Goal: Task Accomplishment & Management: Manage account settings

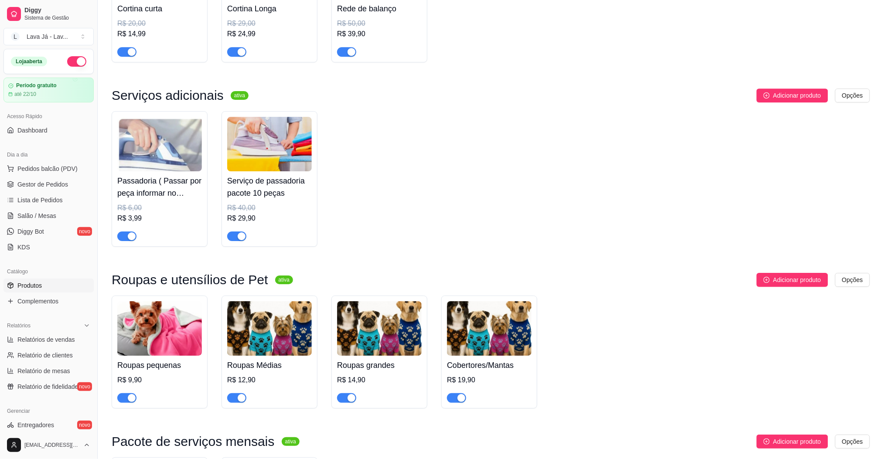
scroll to position [893, 0]
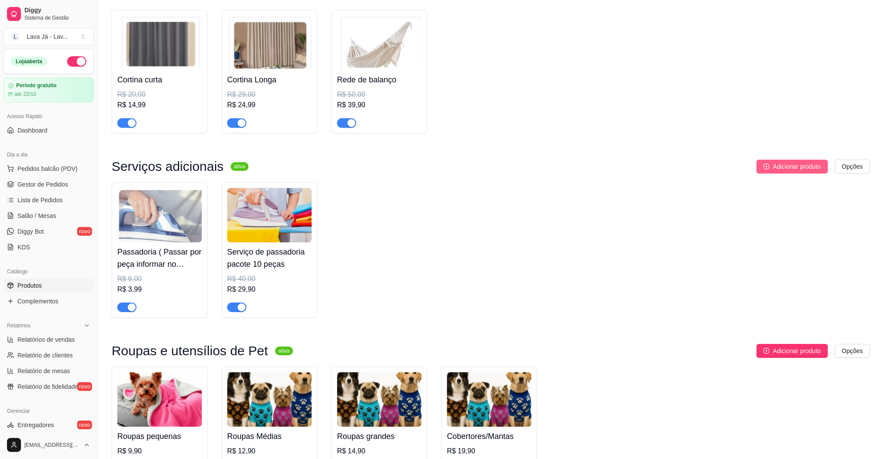
click at [779, 162] on span "Adicionar produto" at bounding box center [797, 167] width 48 height 10
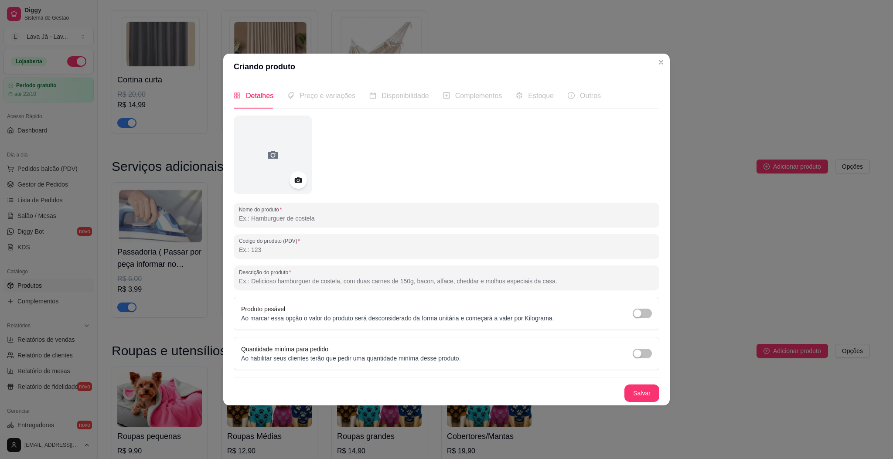
click at [299, 218] on input "Nome do produto" at bounding box center [446, 218] width 415 height 9
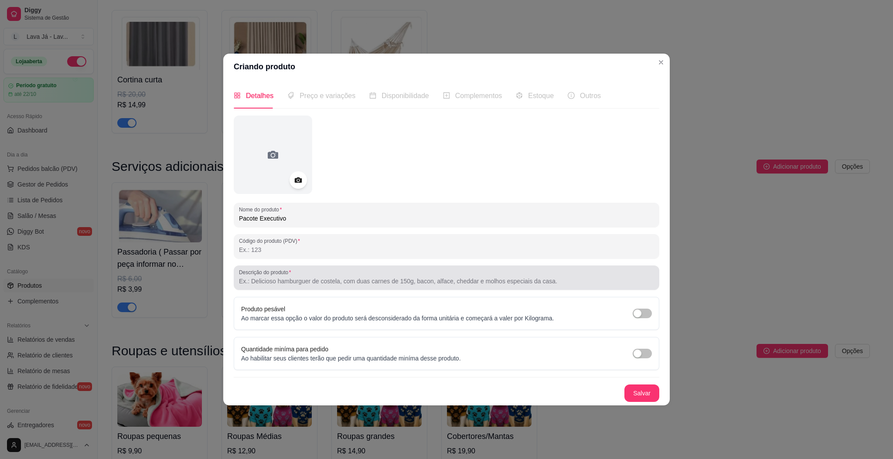
type input "Pacote Executivo"
click at [323, 283] on input "Descrição do produto" at bounding box center [446, 281] width 415 height 9
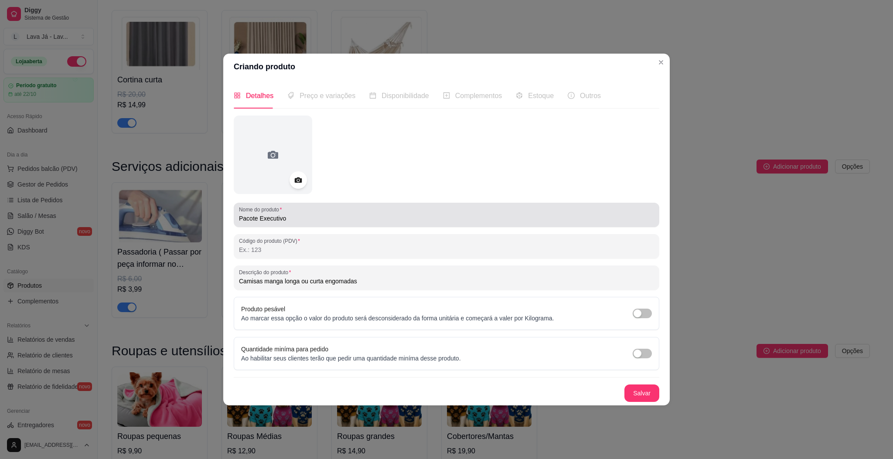
type input "Camisas manga longa ou curta engomadas"
click at [327, 217] on input "Pacote Executivo" at bounding box center [446, 218] width 415 height 9
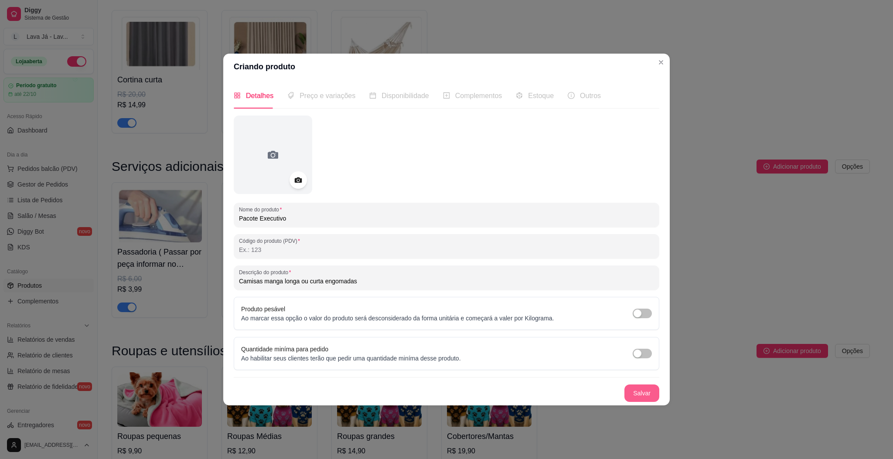
type input "Pacote Executivo"
click at [641, 393] on button "Salvar" at bounding box center [641, 392] width 35 height 17
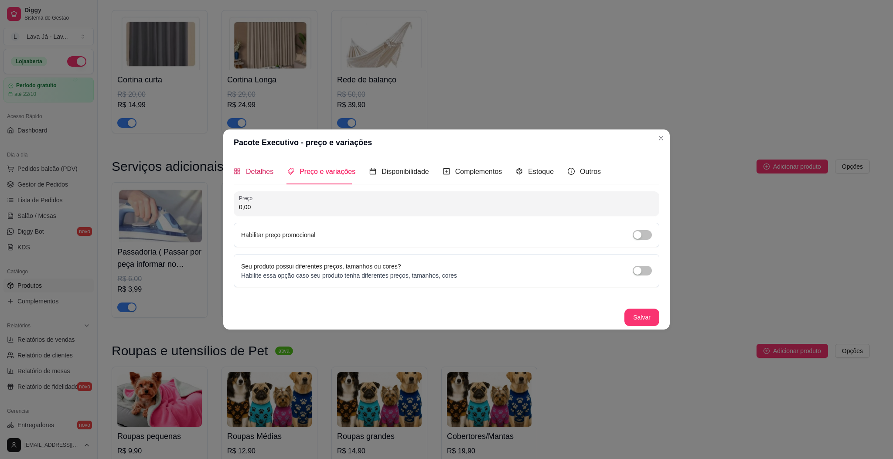
click at [253, 173] on span "Detalhes" at bounding box center [259, 171] width 27 height 7
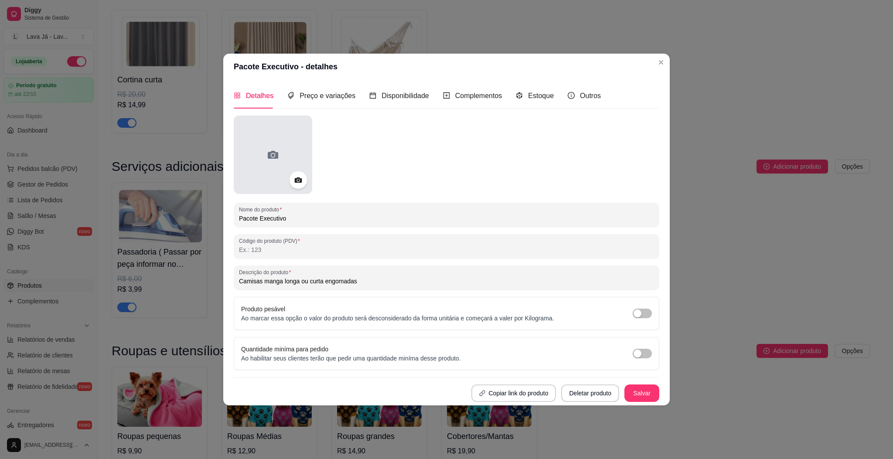
click at [258, 157] on div at bounding box center [273, 155] width 78 height 78
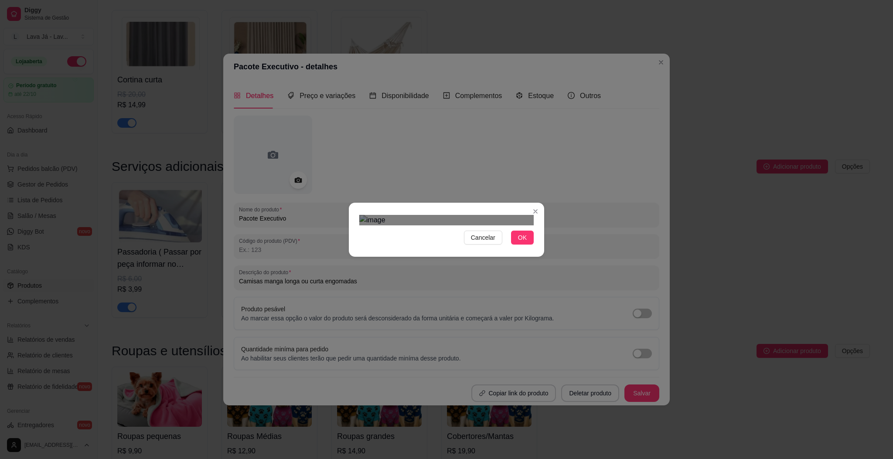
click at [478, 241] on div "Use the arrow keys to move the crop selection area" at bounding box center [437, 285] width 157 height 105
click at [487, 272] on div "Use the arrow keys to move the crop selection area" at bounding box center [437, 284] width 157 height 105
click at [489, 225] on div at bounding box center [446, 220] width 174 height 10
click at [526, 242] on span "OK" at bounding box center [522, 238] width 9 height 10
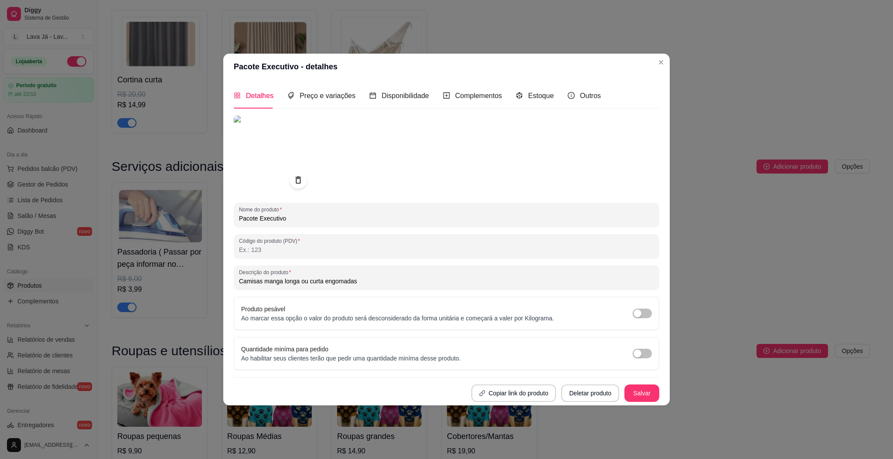
click at [267, 148] on img at bounding box center [273, 155] width 78 height 78
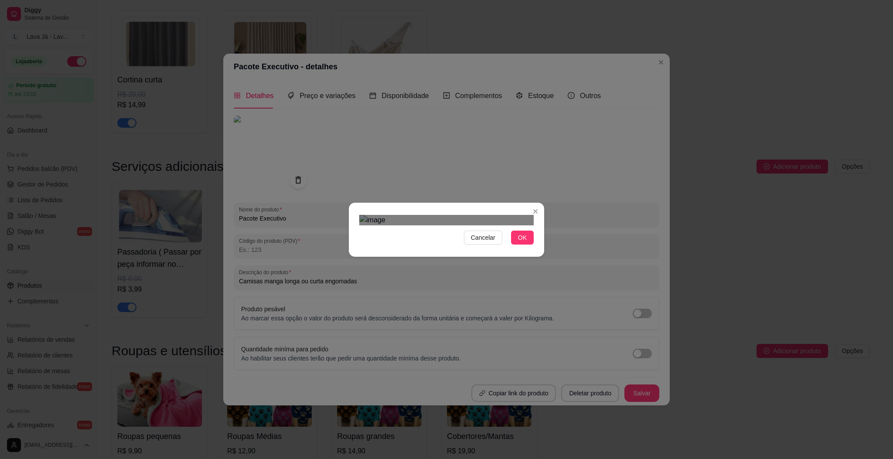
click at [454, 231] on div "Use the arrow keys to move the crop selection area" at bounding box center [437, 283] width 157 height 105
click at [476, 248] on div "Cancelar OK" at bounding box center [446, 229] width 195 height 37
click at [524, 242] on span "OK" at bounding box center [522, 238] width 9 height 10
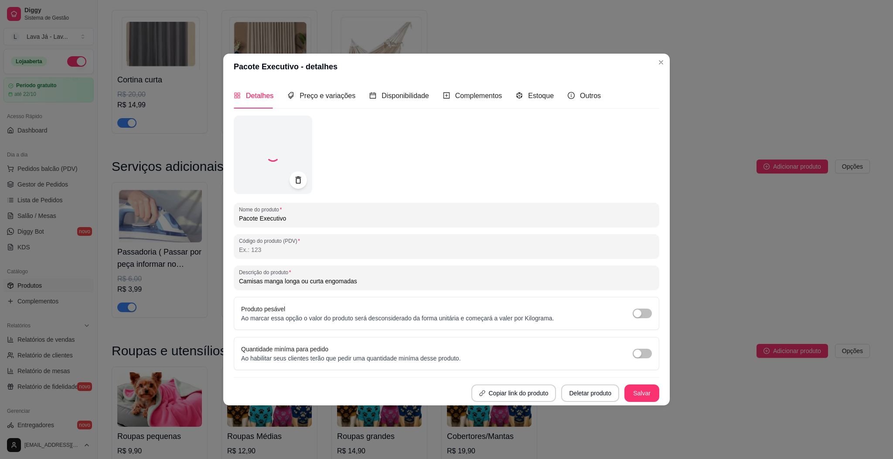
click at [524, 297] on div "Produto pesável Ao marcar essa opção o valor do produto será desconsiderado da …" at bounding box center [446, 313] width 425 height 33
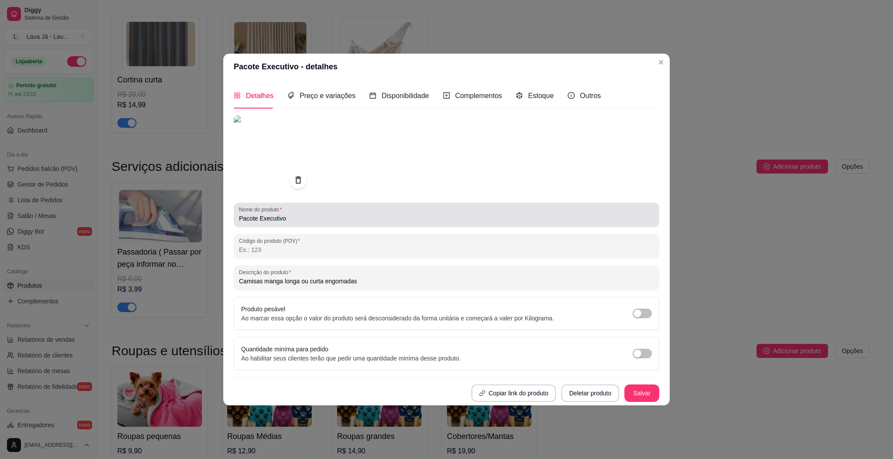
click at [314, 218] on input "Pacote Executivo" at bounding box center [446, 218] width 415 height 9
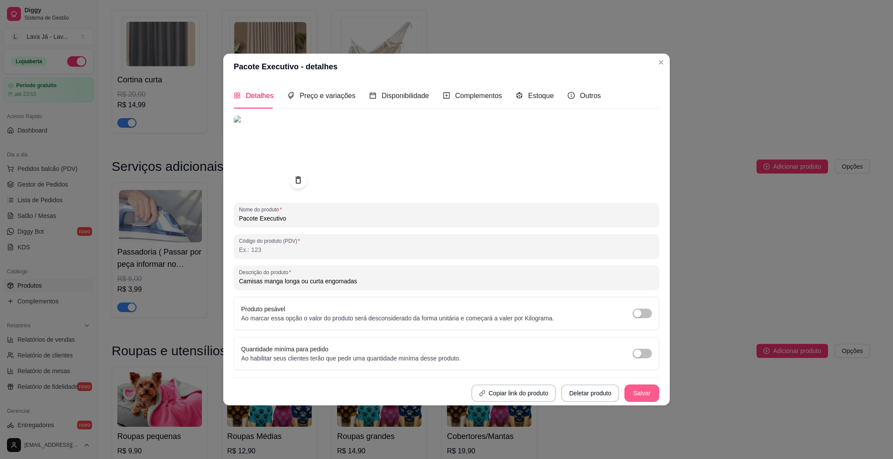
click at [645, 393] on button "Salvar" at bounding box center [641, 392] width 35 height 17
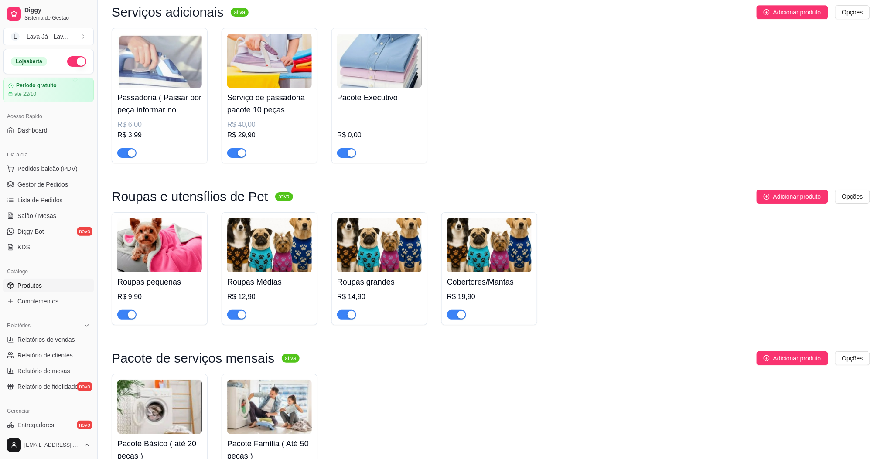
scroll to position [1067, 0]
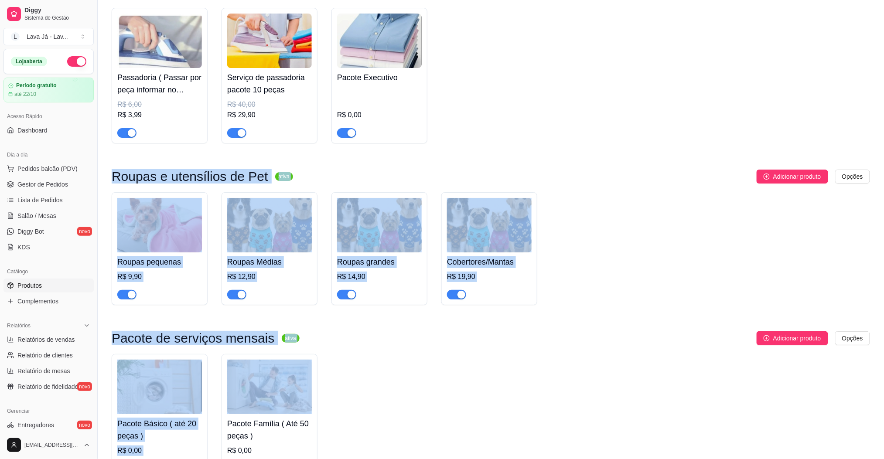
drag, startPoint x: 391, startPoint y: 83, endPoint x: 391, endPoint y: 360, distance: 276.8
click at [710, 139] on div "Serviços adicionais ativa Adicionar produto Opções Passadoria ( Passar por peça…" at bounding box center [491, 68] width 758 height 167
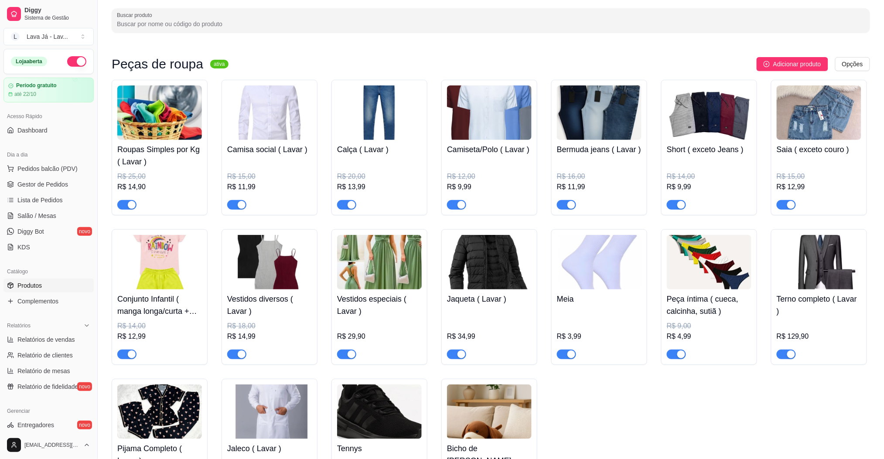
scroll to position [0, 0]
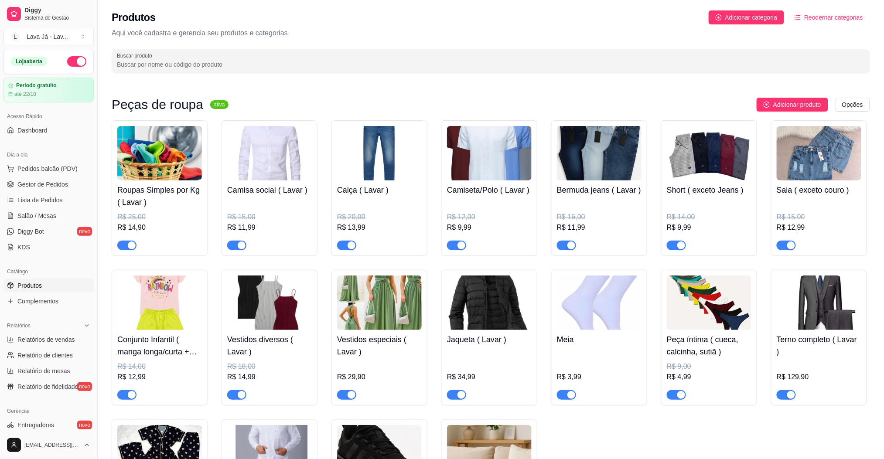
click at [812, 18] on span "Reodernar categorias" at bounding box center [833, 18] width 59 height 10
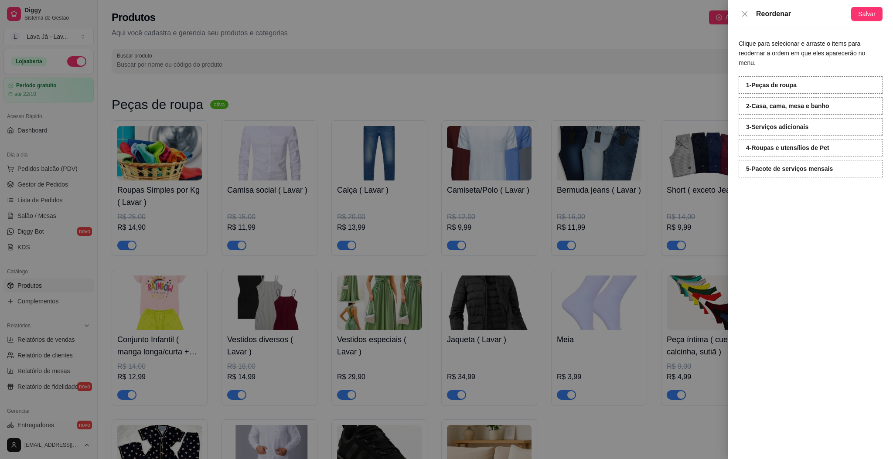
click at [467, 65] on div at bounding box center [446, 229] width 893 height 459
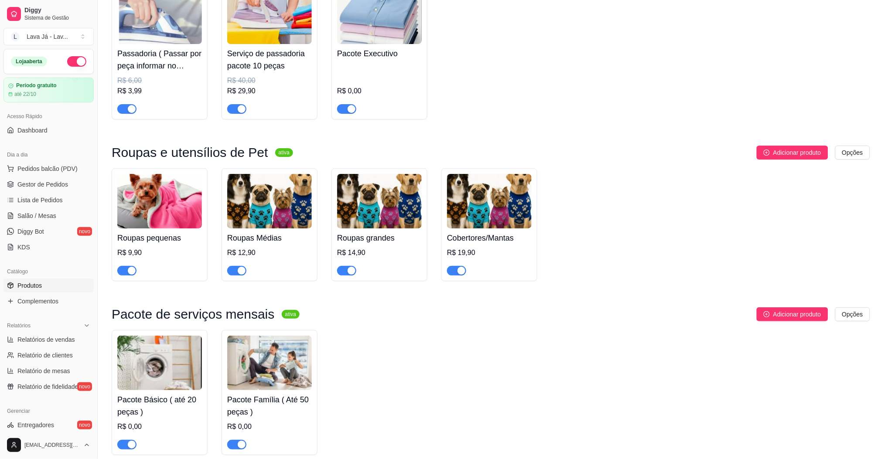
scroll to position [1125, 0]
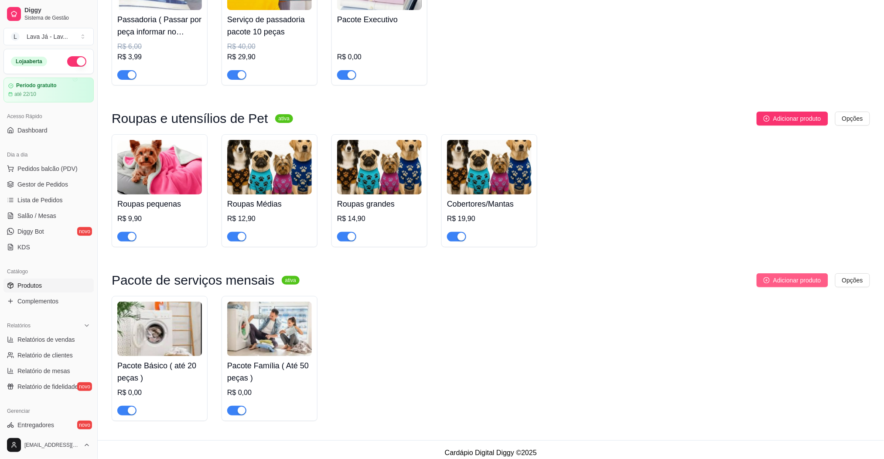
click at [789, 275] on span "Adicionar produto" at bounding box center [797, 280] width 48 height 10
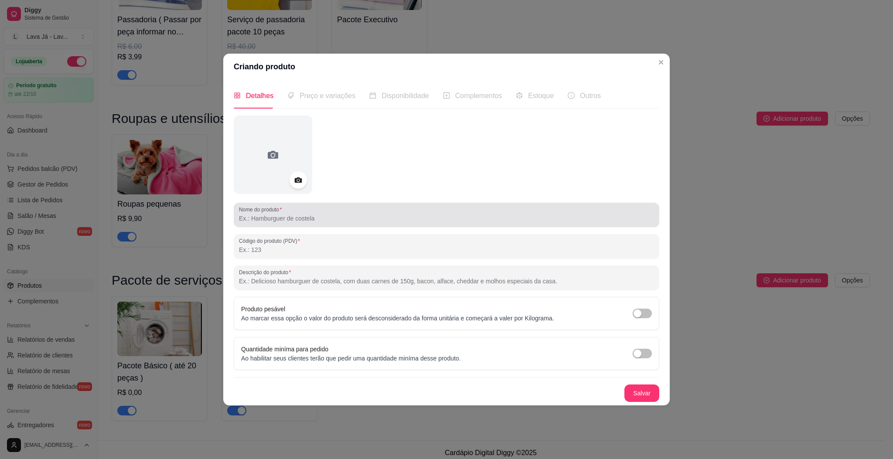
click at [354, 215] on input "Nome do produto" at bounding box center [446, 218] width 415 height 9
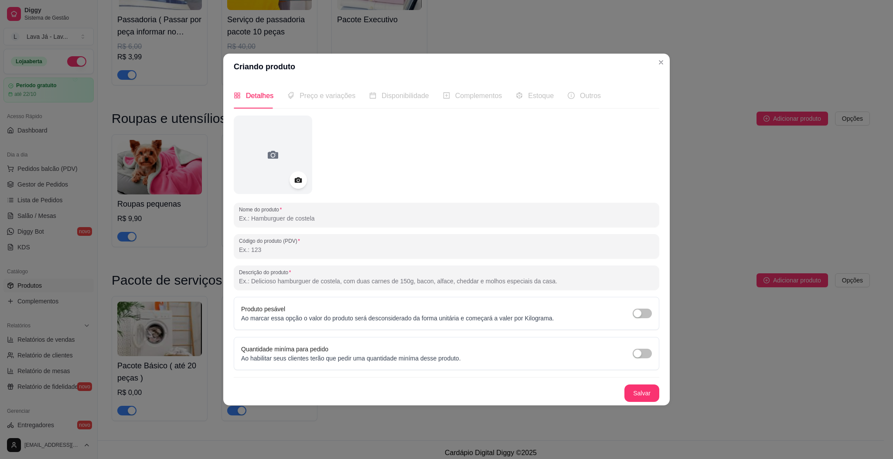
type input "O"
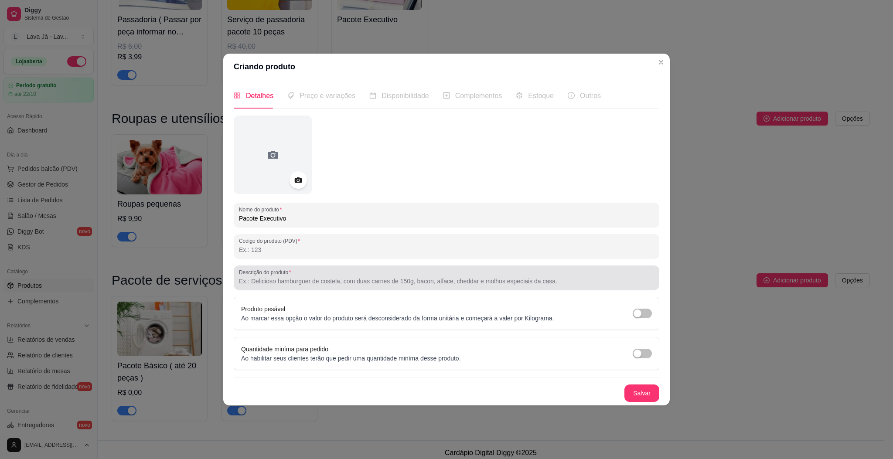
type input "Pacote Executivo"
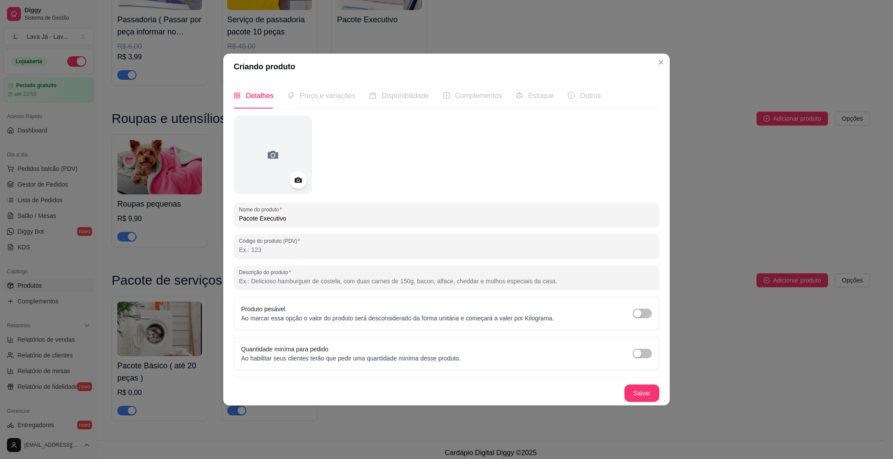
click at [347, 279] on input "Descrição do produto" at bounding box center [446, 281] width 415 height 9
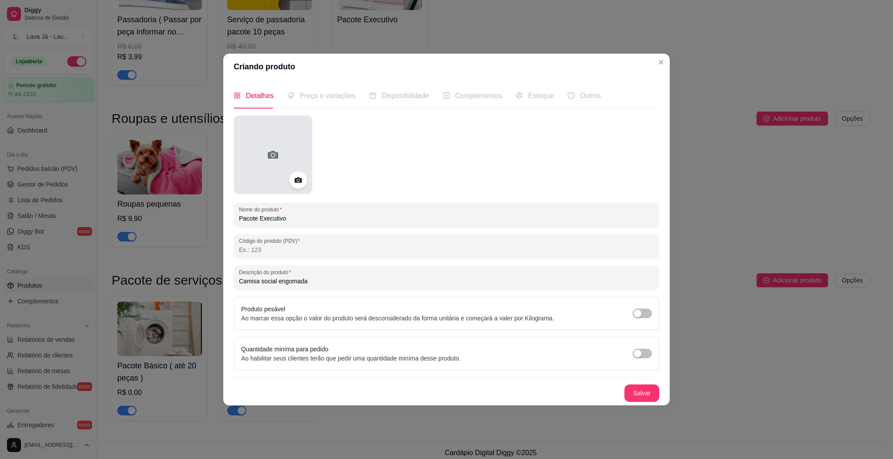
type input "Camisa social engomada"
click at [271, 154] on icon at bounding box center [273, 155] width 14 height 14
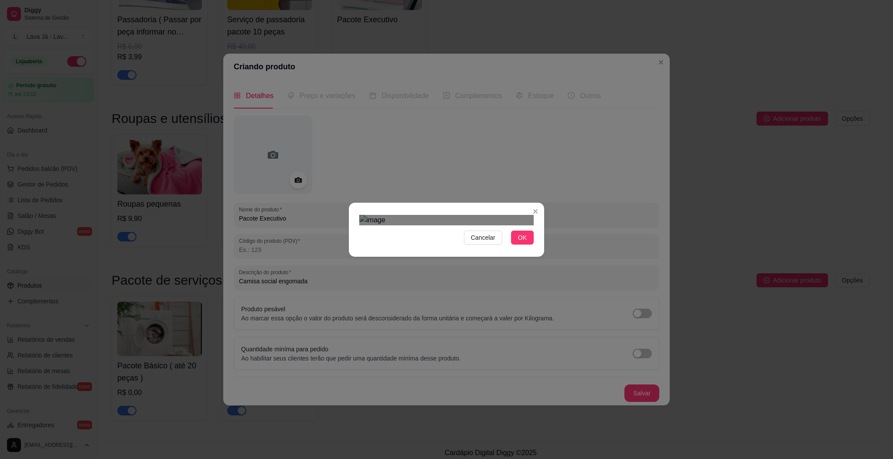
click at [482, 277] on div "Use the arrow keys to move the crop selection area" at bounding box center [425, 288] width 114 height 114
click at [478, 279] on div "Use the arrow keys to move the crop selection area" at bounding box center [421, 290] width 114 height 114
click at [517, 245] on button "OK" at bounding box center [522, 238] width 23 height 14
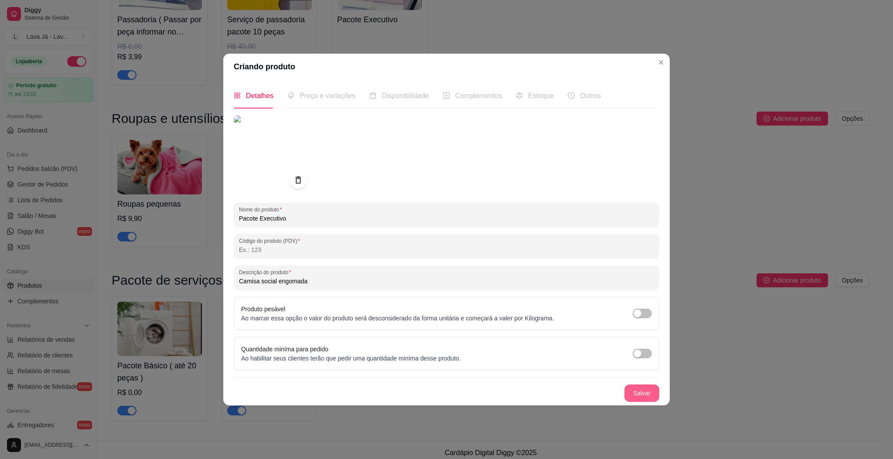
click at [639, 392] on button "Salvar" at bounding box center [641, 392] width 35 height 17
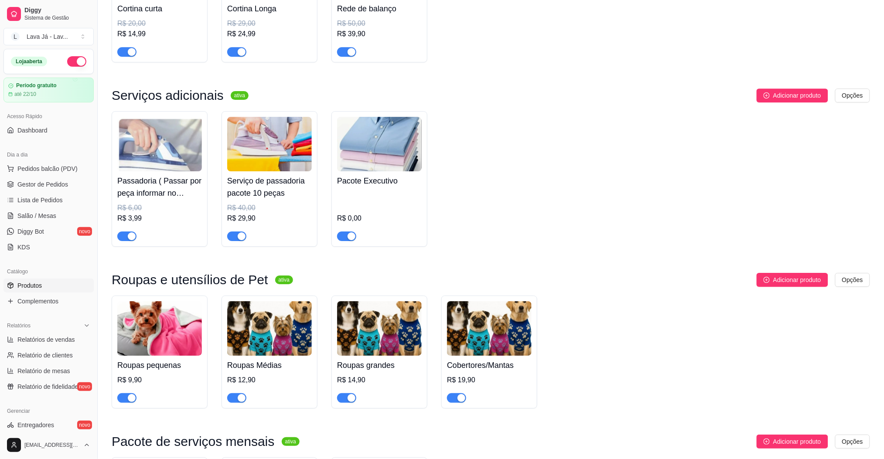
scroll to position [951, 0]
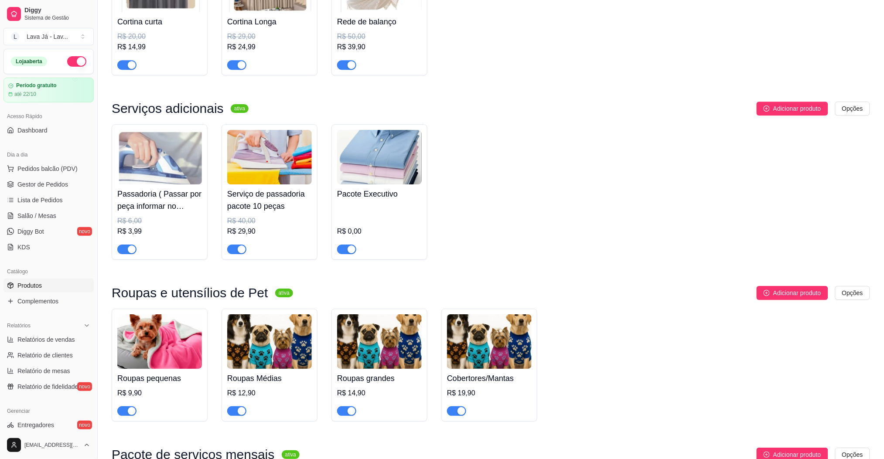
drag, startPoint x: 393, startPoint y: 148, endPoint x: 468, endPoint y: 126, distance: 78.2
click at [468, 126] on div "Passadoria ( Passar por peça informar no campo de observações ) R$ 6,00 R$ 3,99…" at bounding box center [491, 192] width 758 height 136
click at [396, 150] on img at bounding box center [379, 157] width 85 height 54
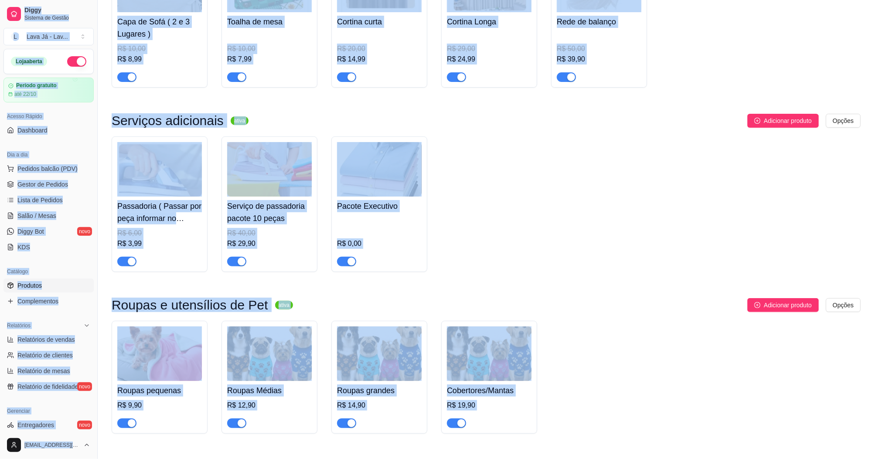
click at [396, 150] on div at bounding box center [442, 153] width 430 height 79
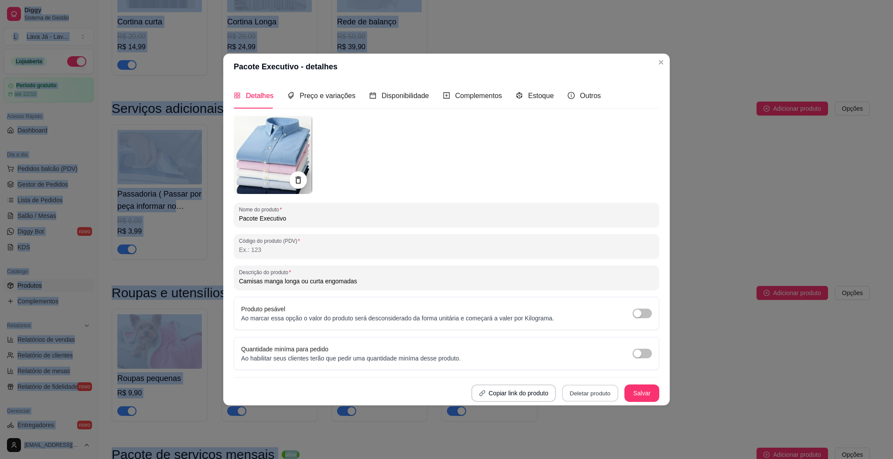
click at [593, 390] on button "Deletar produto" at bounding box center [590, 392] width 56 height 17
click at [593, 370] on button "Confirmar" at bounding box center [593, 368] width 31 height 13
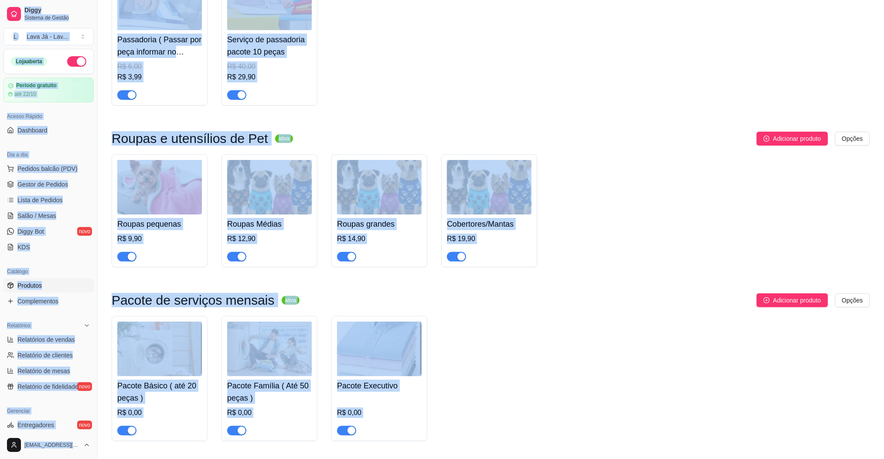
scroll to position [1125, 0]
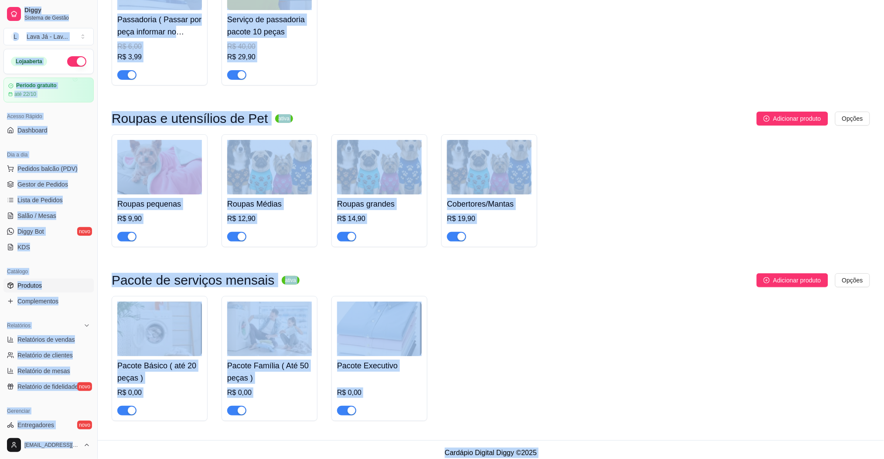
click at [378, 320] on img at bounding box center [379, 329] width 85 height 54
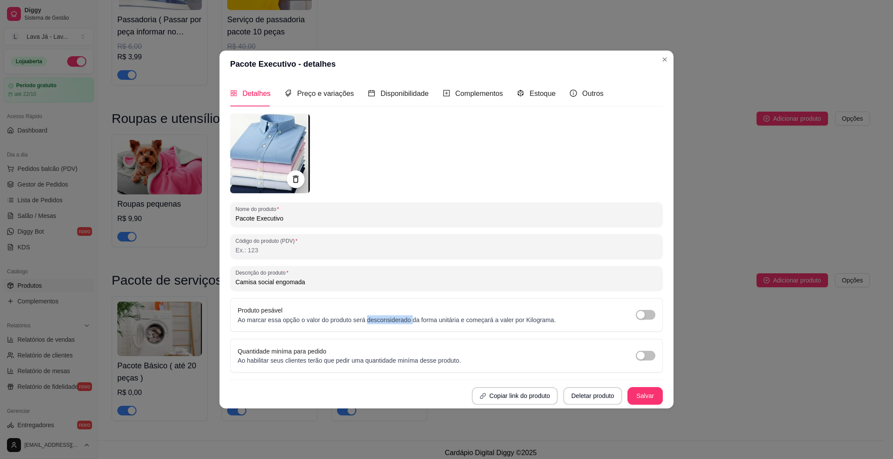
click at [378, 320] on p "Ao marcar essa opção o valor do produto será desconsiderado da forma unitária e…" at bounding box center [397, 319] width 318 height 9
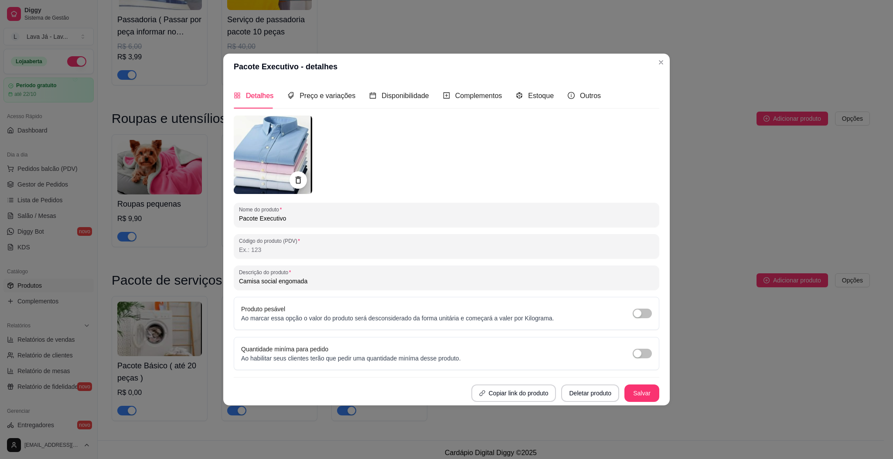
click at [371, 171] on div at bounding box center [446, 155] width 425 height 78
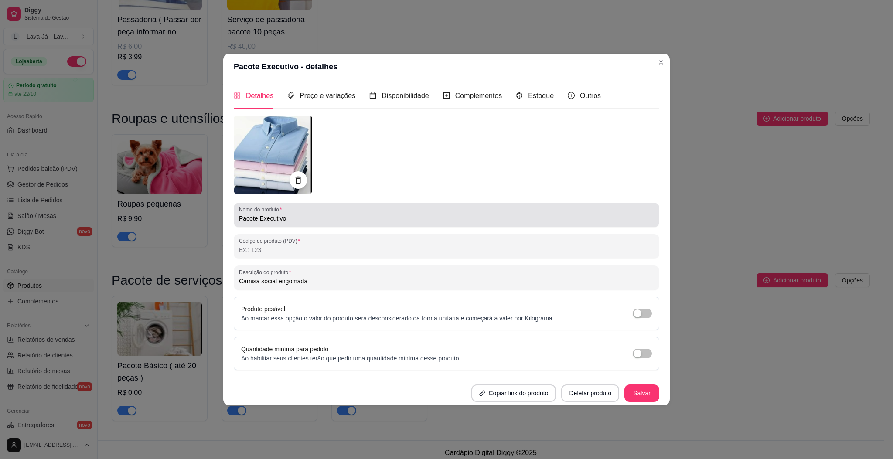
click at [314, 218] on input "Pacote Executivo" at bounding box center [446, 218] width 415 height 9
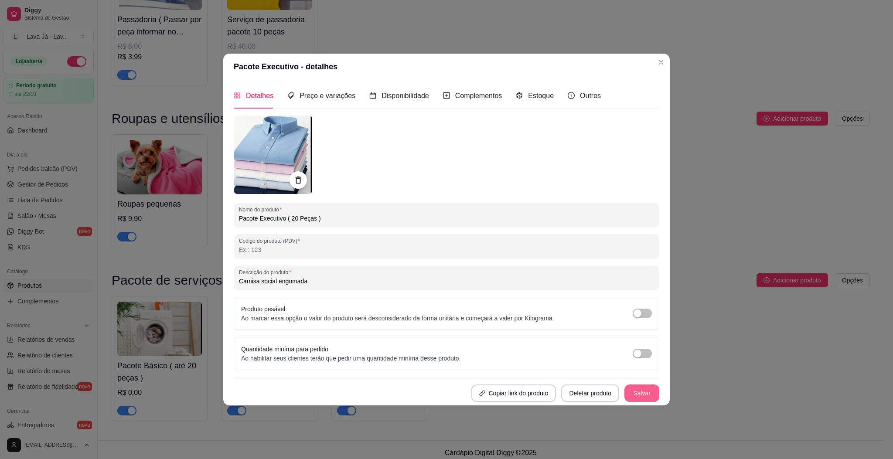
type input "Pacote Executivo ( 20 Peças )"
click at [638, 387] on button "Salvar" at bounding box center [642, 392] width 34 height 17
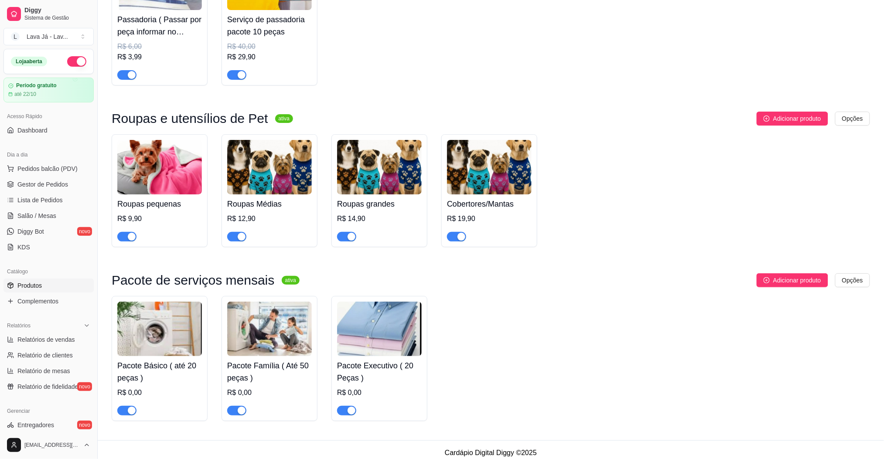
click at [389, 335] on img at bounding box center [379, 329] width 85 height 54
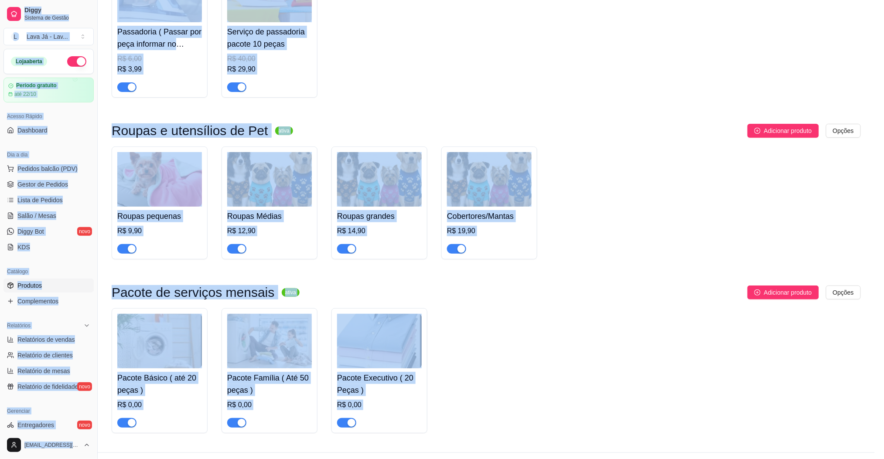
click at [389, 335] on div "Nome do produto Pacote Executivo ( 20 Peças ) Código do produto (PDV) Descrição…" at bounding box center [442, 258] width 432 height 291
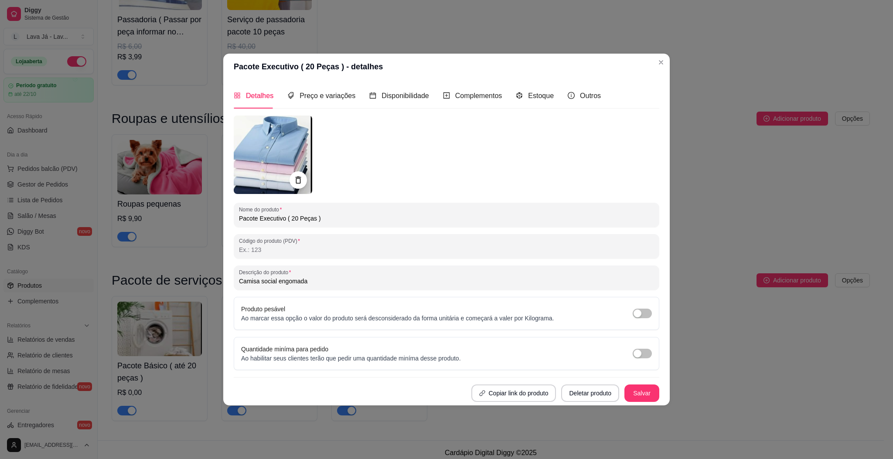
click at [283, 220] on input "Pacote Executivo ( 20 Peças )" at bounding box center [446, 218] width 415 height 9
click at [423, 216] on input "Pacote Executivo - Lava + passa e engoma ( 20 Peças )" at bounding box center [446, 218] width 415 height 9
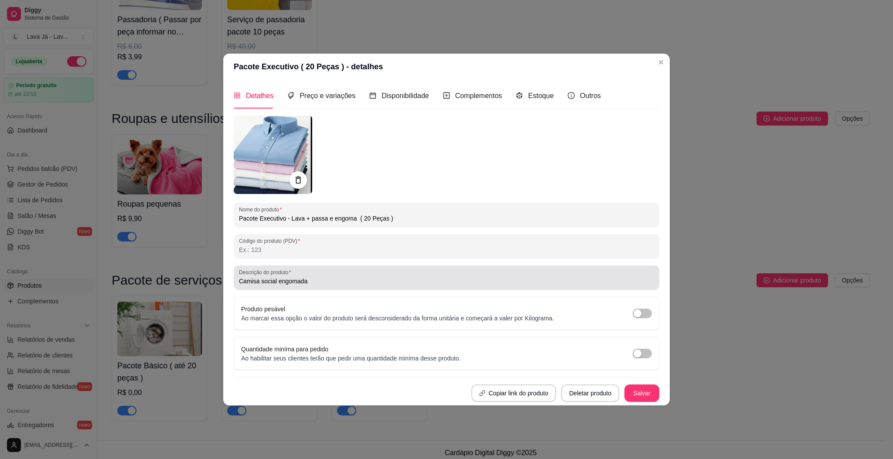
type input "Pacote Executivo - Lava + passa e engoma ( 20 Peças )"
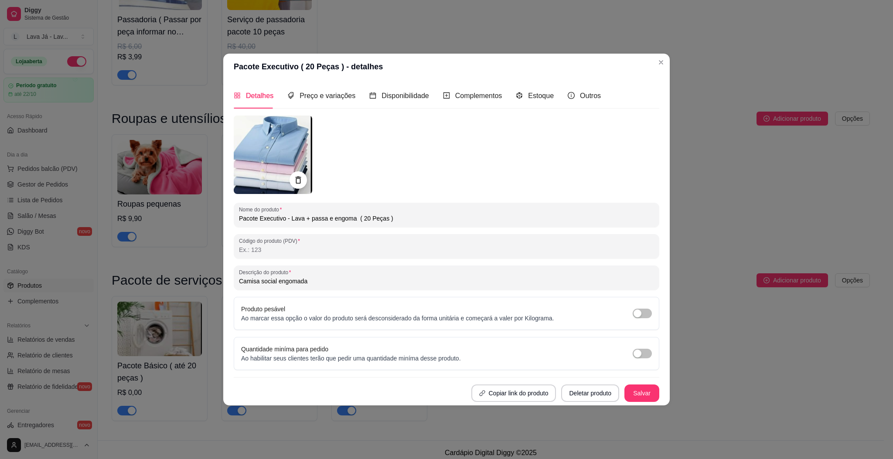
click at [325, 285] on input "Camisa social engomada" at bounding box center [446, 281] width 415 height 9
click at [656, 391] on button "Salvar" at bounding box center [641, 392] width 35 height 17
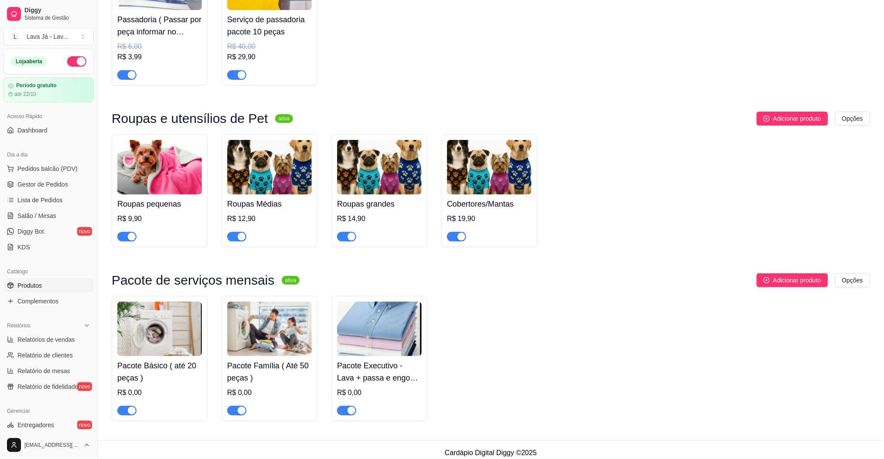
click at [376, 310] on img at bounding box center [379, 329] width 85 height 54
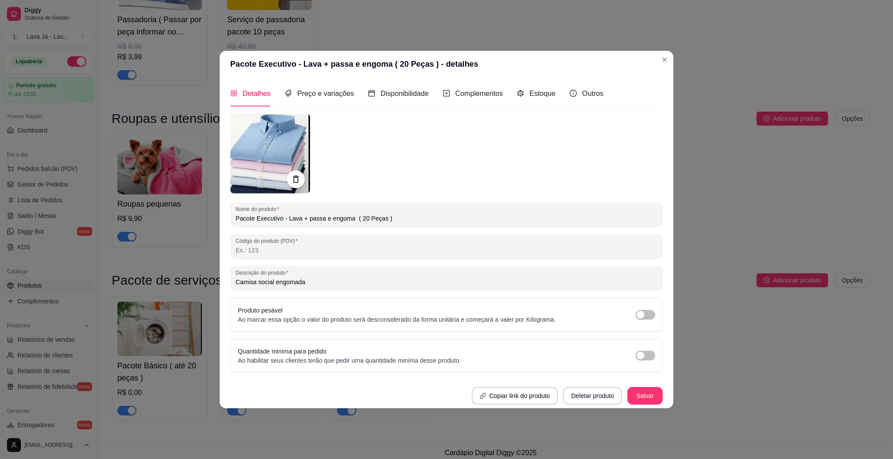
click at [376, 310] on div "Produto pesável Ao marcar essa opção o valor do produto será desconsiderado da …" at bounding box center [397, 314] width 318 height 19
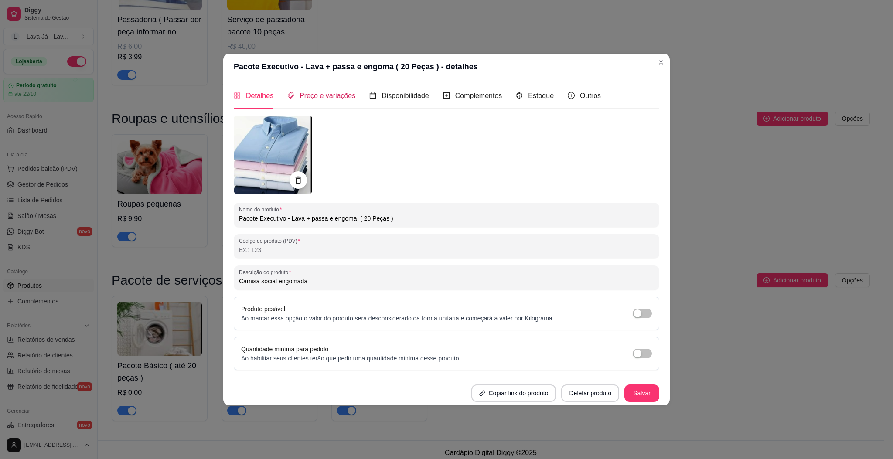
click at [325, 92] on span "Preço e variações" at bounding box center [327, 95] width 56 height 7
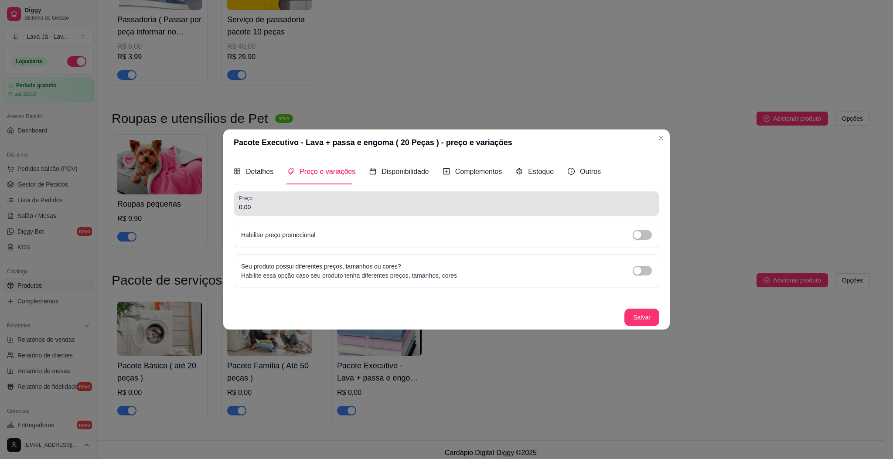
click at [329, 204] on input "0,00" at bounding box center [446, 207] width 415 height 9
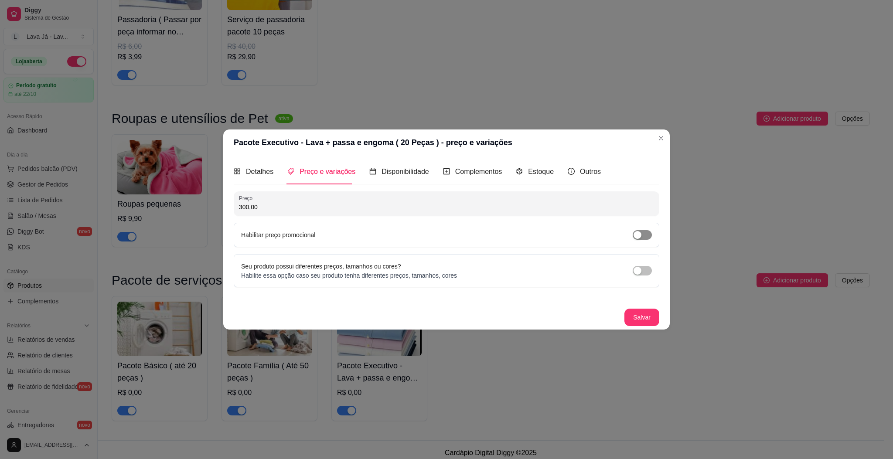
type input "300,00"
click at [647, 235] on span "button" at bounding box center [641, 235] width 19 height 10
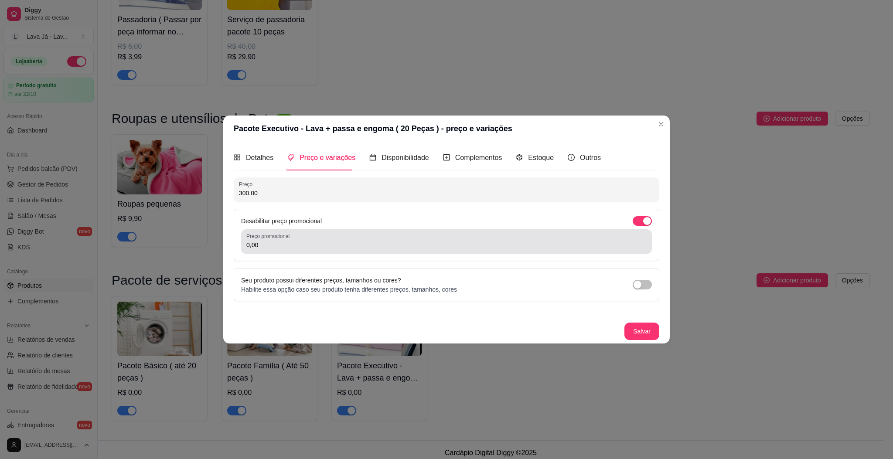
click at [343, 244] on input "0,00" at bounding box center [446, 245] width 400 height 9
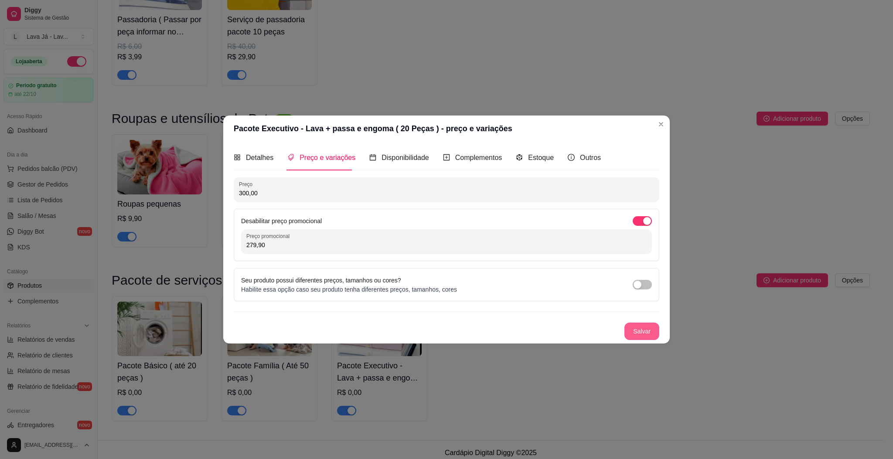
type input "279,90"
click at [656, 325] on button "Salvar" at bounding box center [642, 331] width 34 height 17
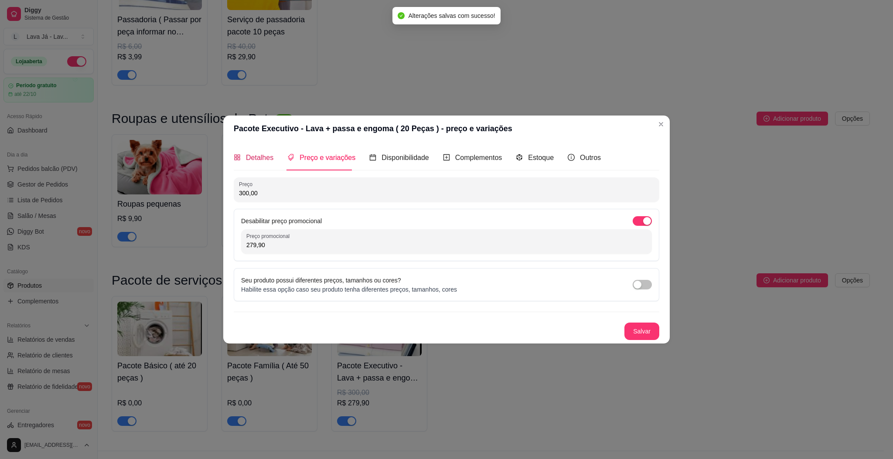
click at [255, 157] on span "Detalhes" at bounding box center [259, 157] width 27 height 7
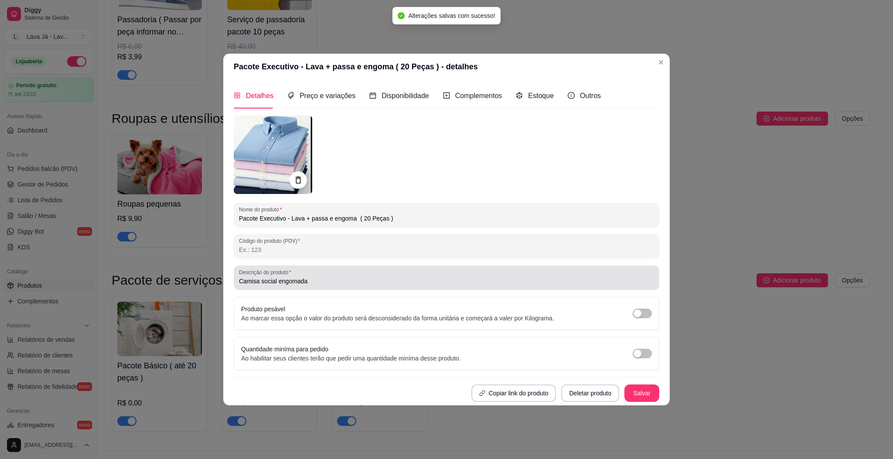
click at [367, 272] on div "Camisa social engomada" at bounding box center [446, 277] width 415 height 17
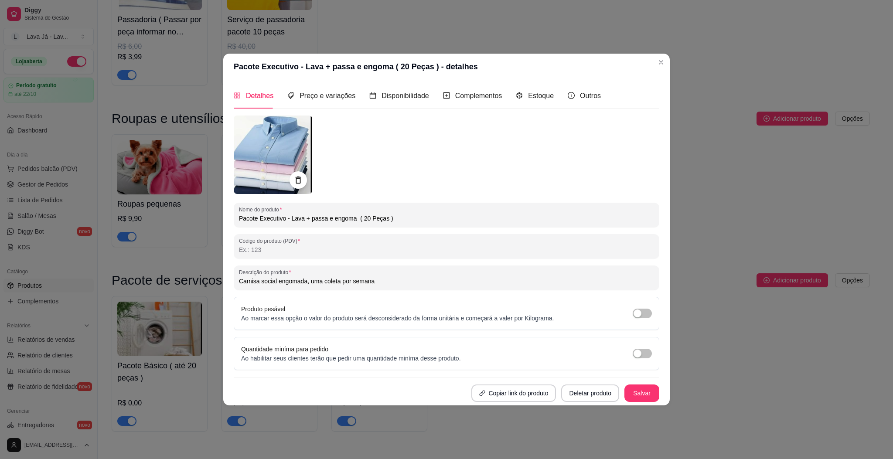
type input "Camisa social engomada, uma coleta por semana"
click at [642, 394] on button "Salvar" at bounding box center [642, 392] width 34 height 17
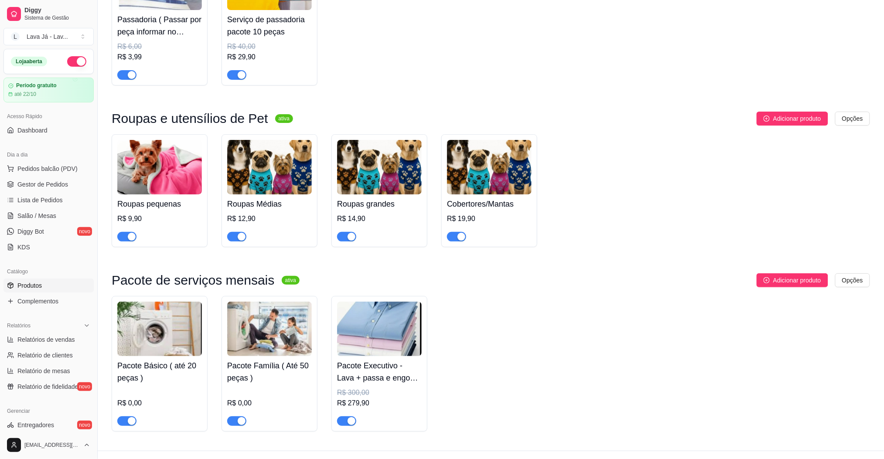
click at [149, 329] on img at bounding box center [159, 329] width 85 height 54
click at [163, 333] on img at bounding box center [159, 329] width 85 height 54
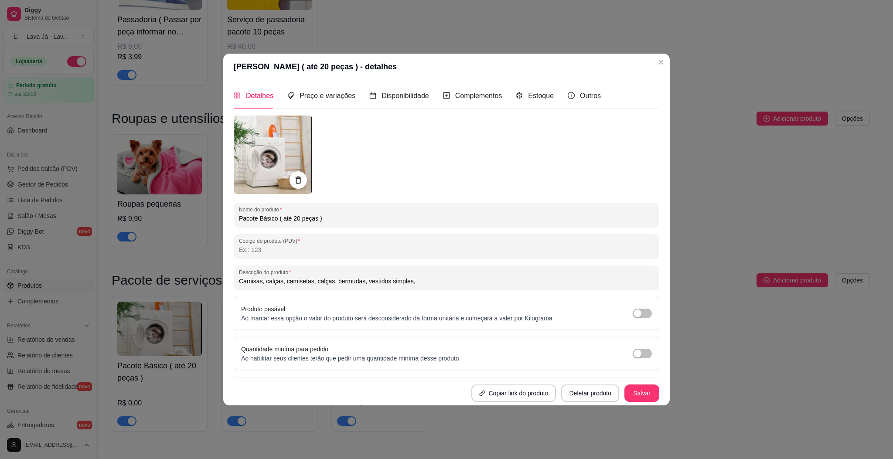
click at [436, 278] on input "Camisas, calças, camisetas, calças, bermudas, vestidos simples," at bounding box center [446, 281] width 415 height 9
type input "Camisas, calças, camisetas, calças, bermudas, vestidos simples, 1 coleta por se…"
click at [652, 401] on button "Salvar" at bounding box center [641, 392] width 35 height 17
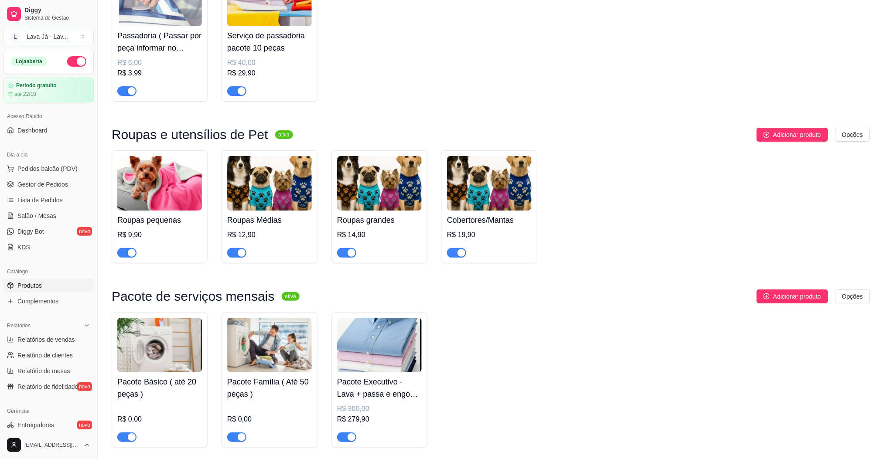
scroll to position [1135, 0]
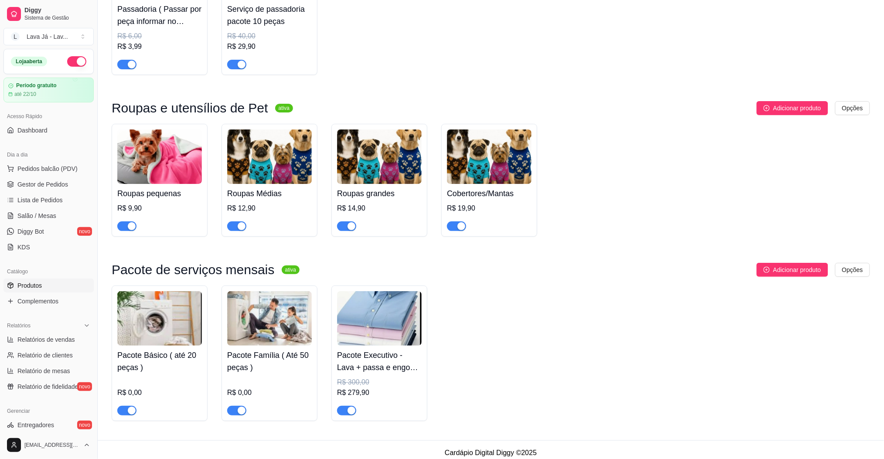
click at [119, 320] on img at bounding box center [159, 318] width 85 height 54
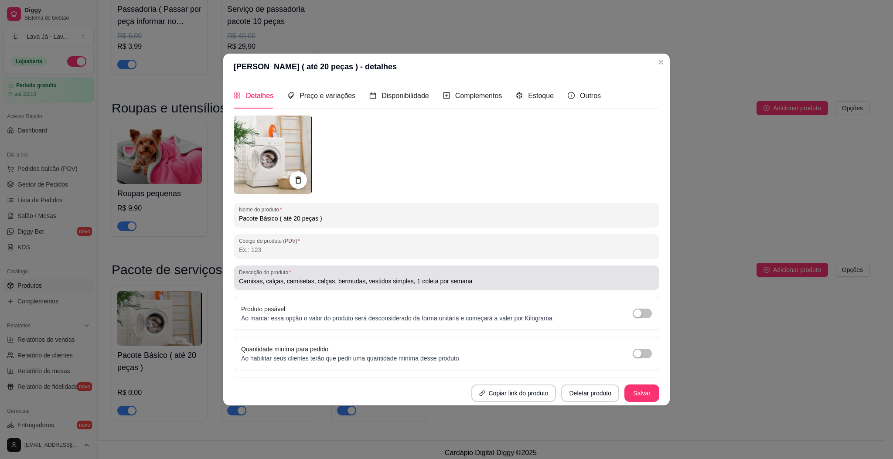
click at [330, 282] on input "Camisas, calças, camisetas, calças, bermudas, vestidos simples, 1 coleta por se…" at bounding box center [446, 281] width 415 height 9
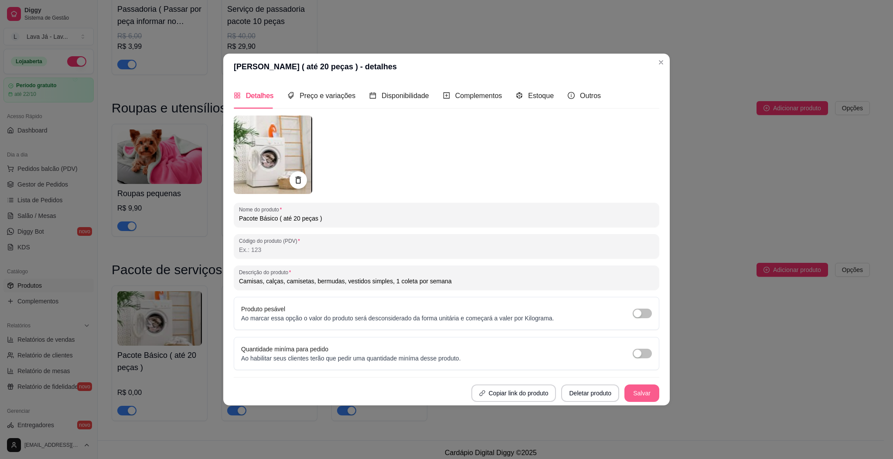
type input "Camisas, calças, camisetas, bermudas, vestidos simples, 1 coleta por semana"
click at [640, 397] on button "Salvar" at bounding box center [642, 392] width 34 height 17
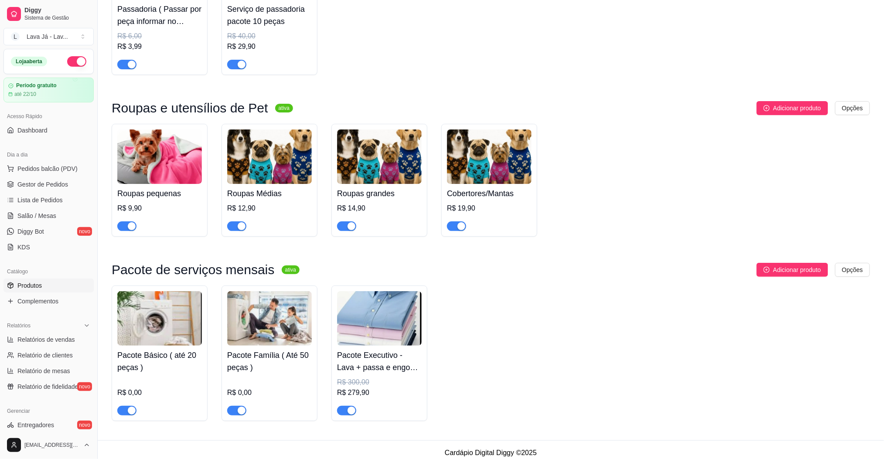
click at [160, 328] on img at bounding box center [159, 318] width 85 height 54
click at [163, 329] on img at bounding box center [159, 318] width 85 height 54
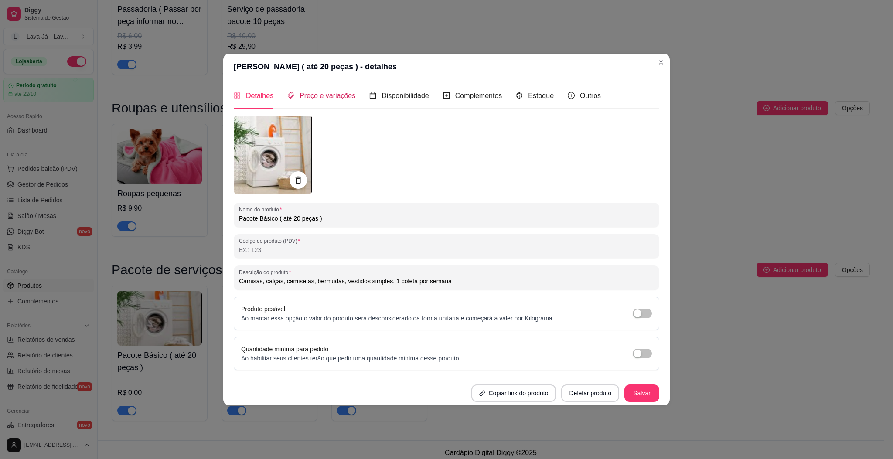
click at [328, 99] on span "Preço e variações" at bounding box center [327, 95] width 56 height 7
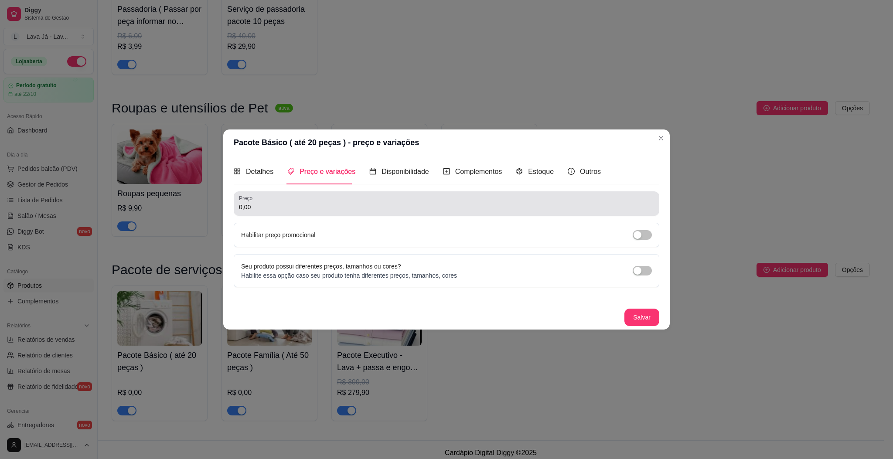
click at [320, 202] on div "0,00" at bounding box center [446, 203] width 415 height 17
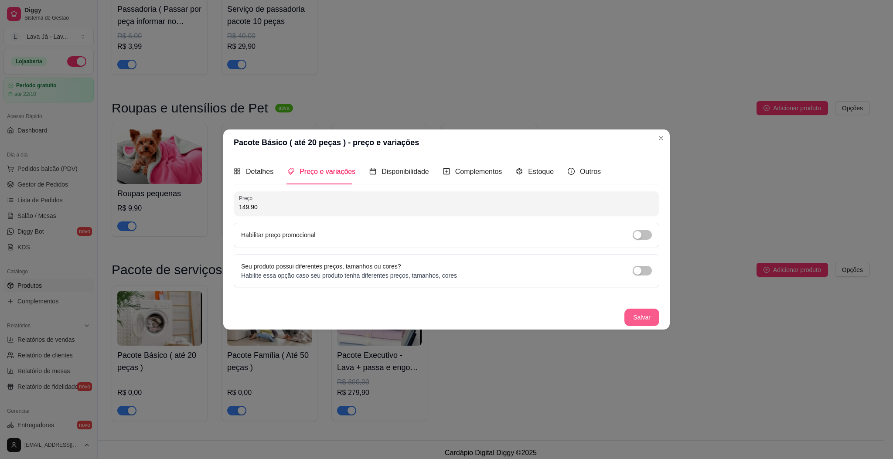
type input "149,90"
click at [647, 318] on button "Salvar" at bounding box center [642, 317] width 34 height 17
click at [654, 311] on button "Salvar" at bounding box center [642, 317] width 34 height 17
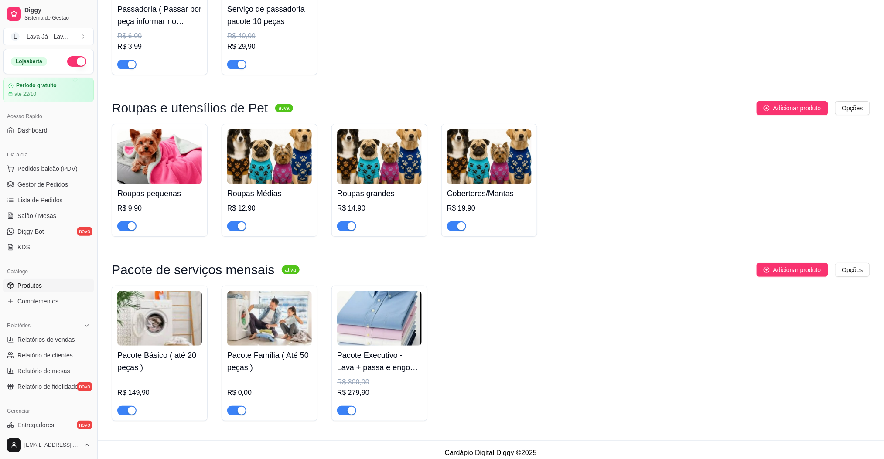
click at [264, 322] on img at bounding box center [269, 318] width 85 height 54
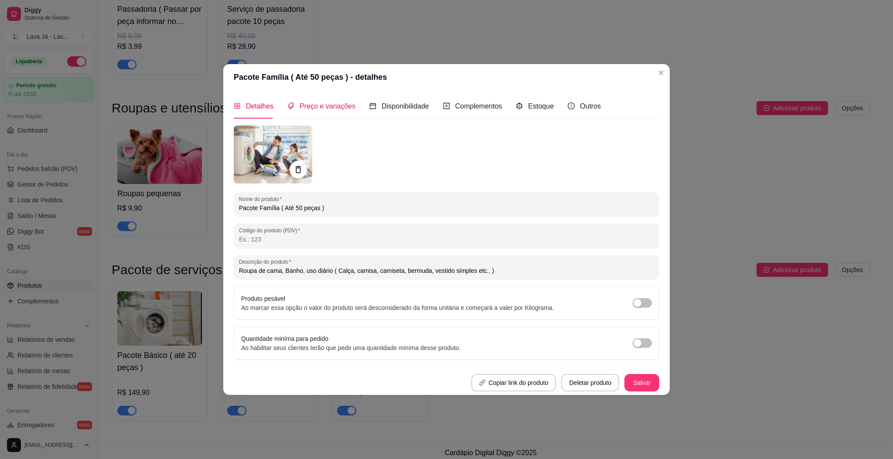
click at [315, 104] on span "Preço e variações" at bounding box center [327, 105] width 56 height 7
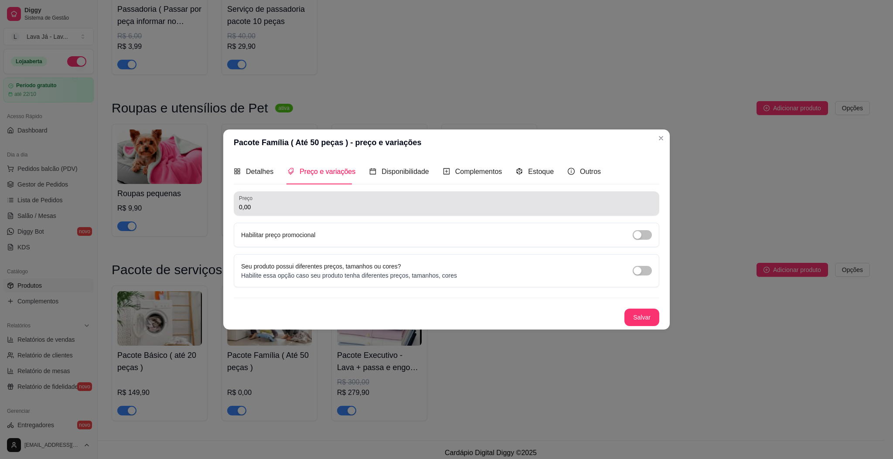
click at [321, 211] on input "0,00" at bounding box center [446, 207] width 415 height 9
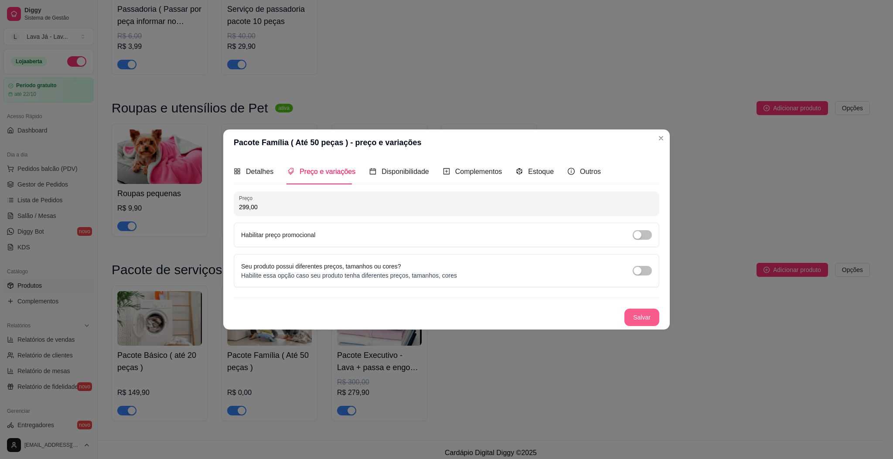
type input "299,00"
click at [642, 319] on button "Salvar" at bounding box center [642, 317] width 34 height 17
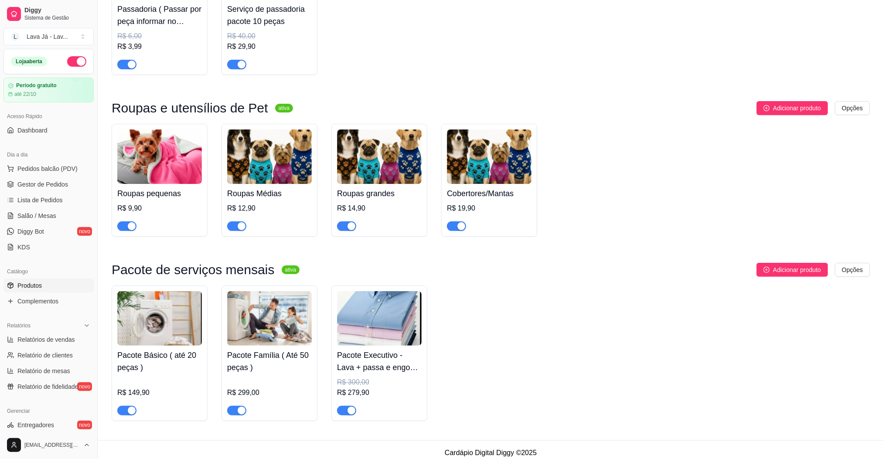
click at [375, 319] on img at bounding box center [379, 318] width 85 height 54
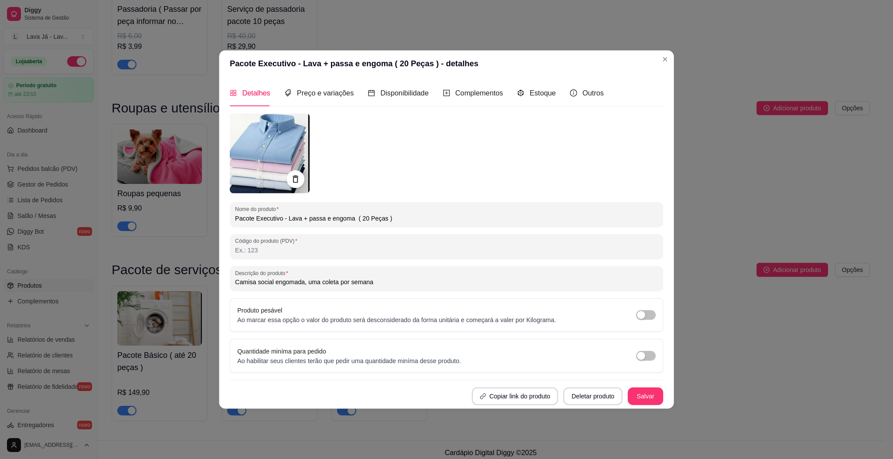
click at [375, 319] on p "Ao marcar essa opção o valor do produto será desconsiderado da forma unitária e…" at bounding box center [396, 319] width 319 height 9
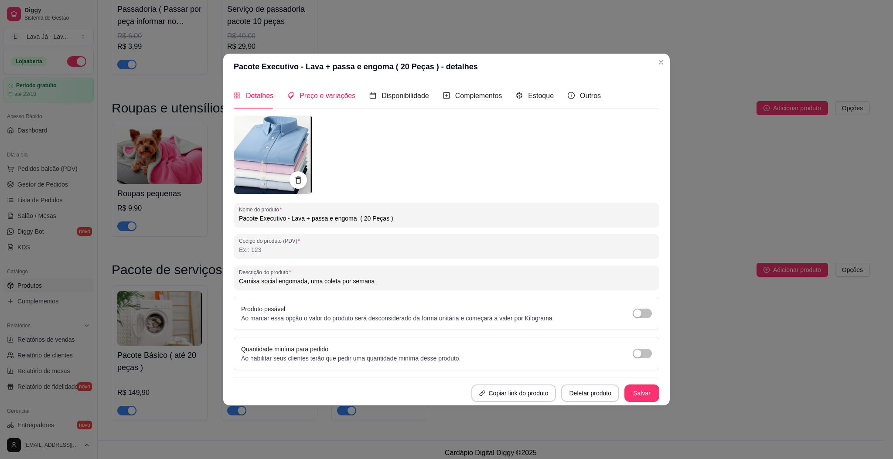
click at [337, 92] on span "Preço e variações" at bounding box center [327, 95] width 56 height 7
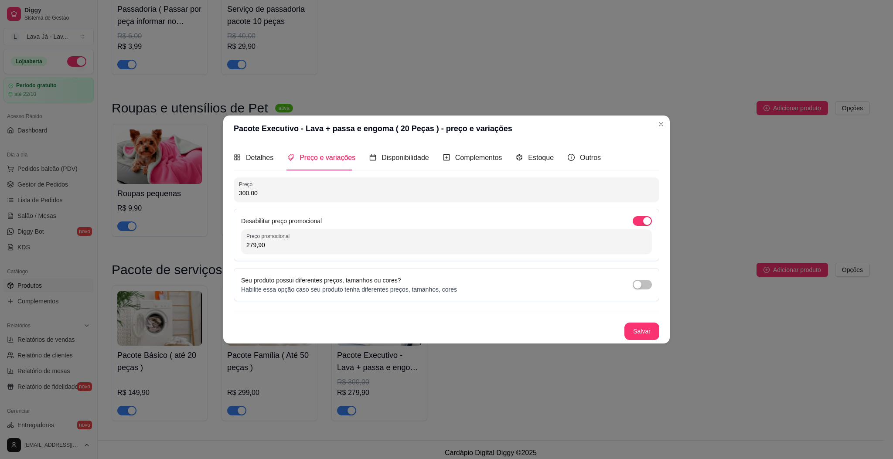
click at [300, 244] on input "279,90" at bounding box center [446, 245] width 400 height 9
type input "229,90"
click at [652, 333] on button "Salvar" at bounding box center [642, 331] width 34 height 17
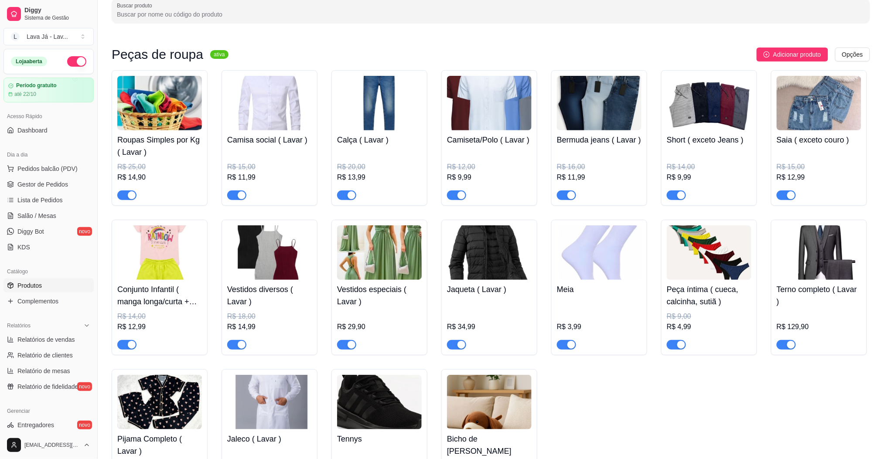
scroll to position [0, 0]
